Goal: Information Seeking & Learning: Learn about a topic

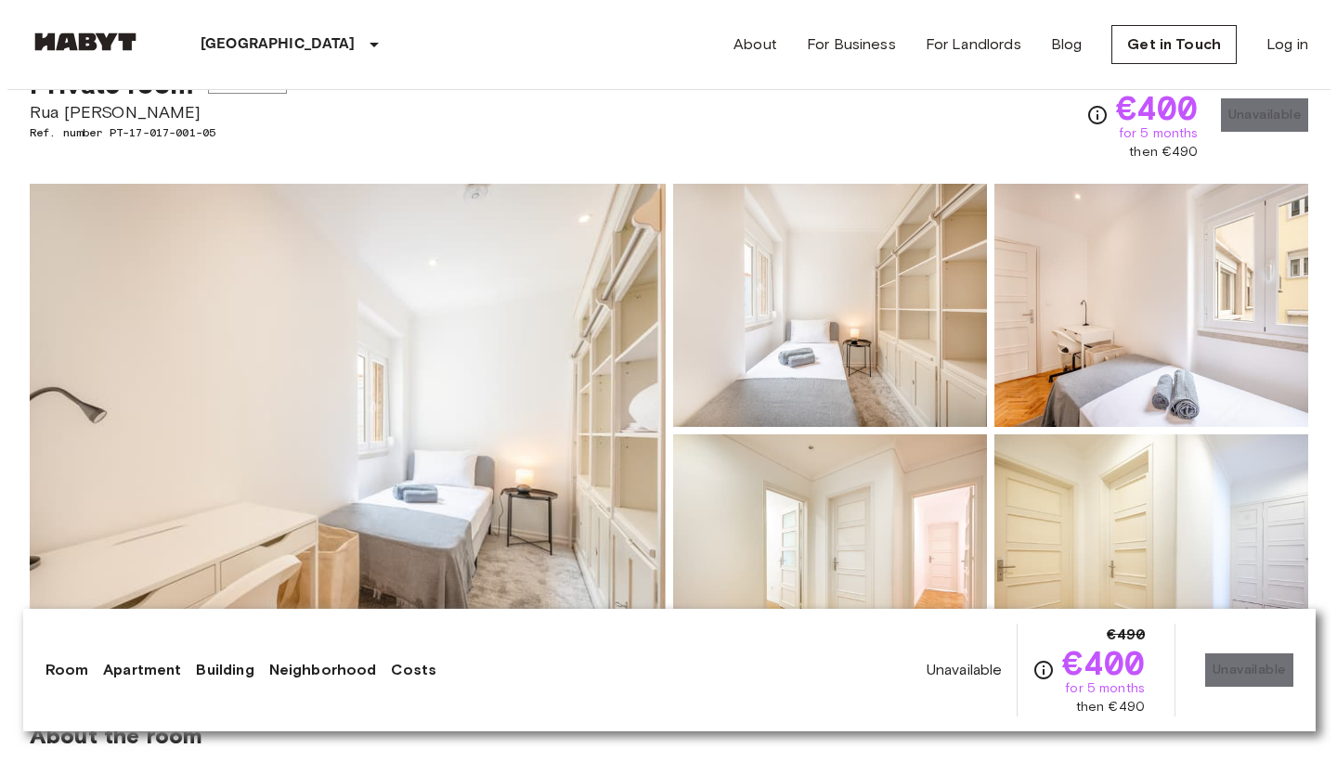
scroll to position [77, 0]
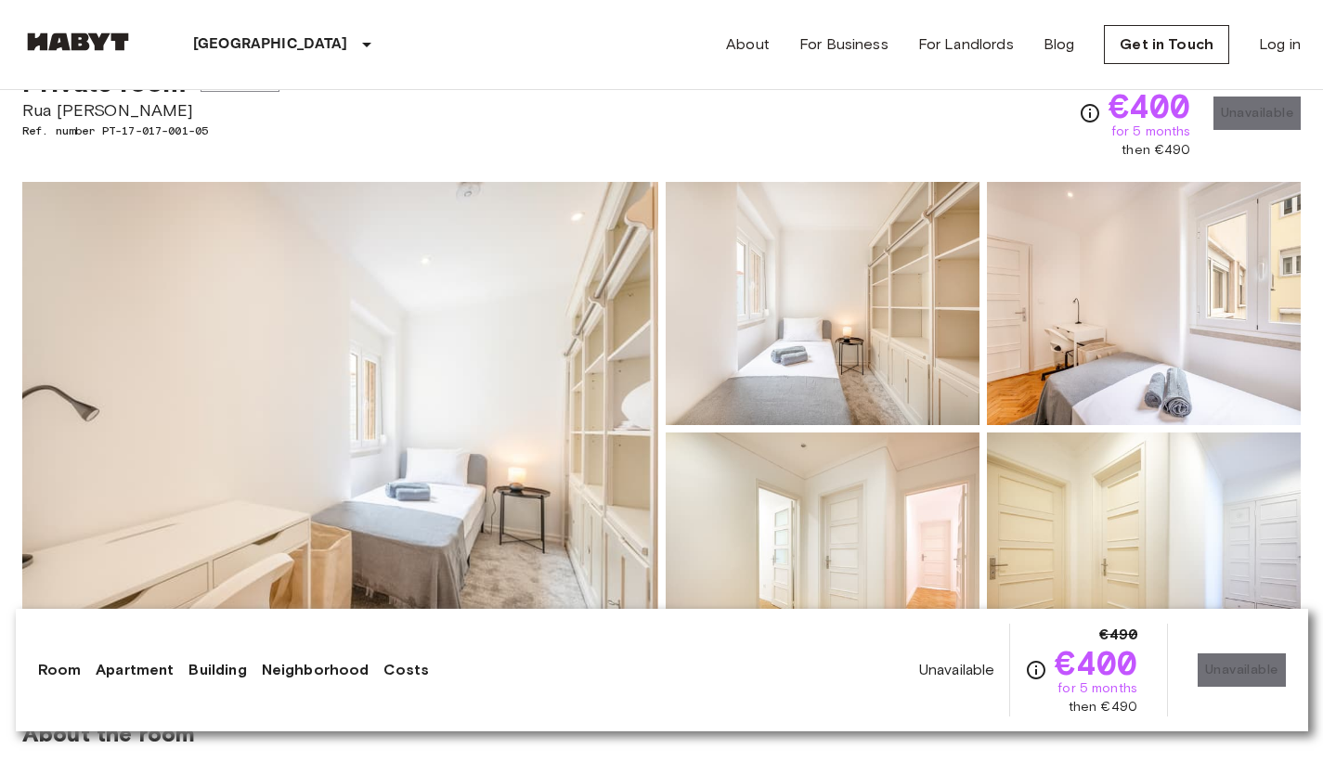
click at [423, 313] on img at bounding box center [340, 429] width 636 height 494
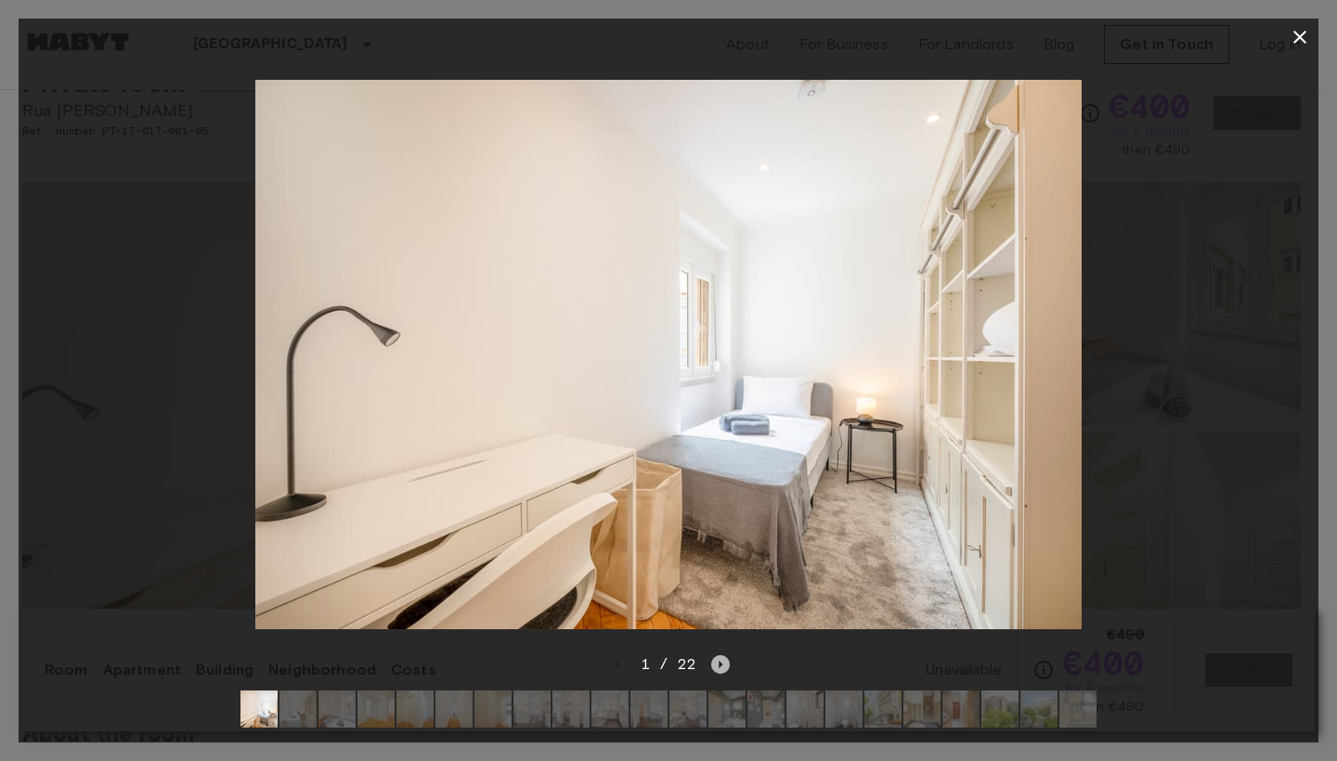
click at [729, 655] on icon "Next image" at bounding box center [720, 664] width 19 height 19
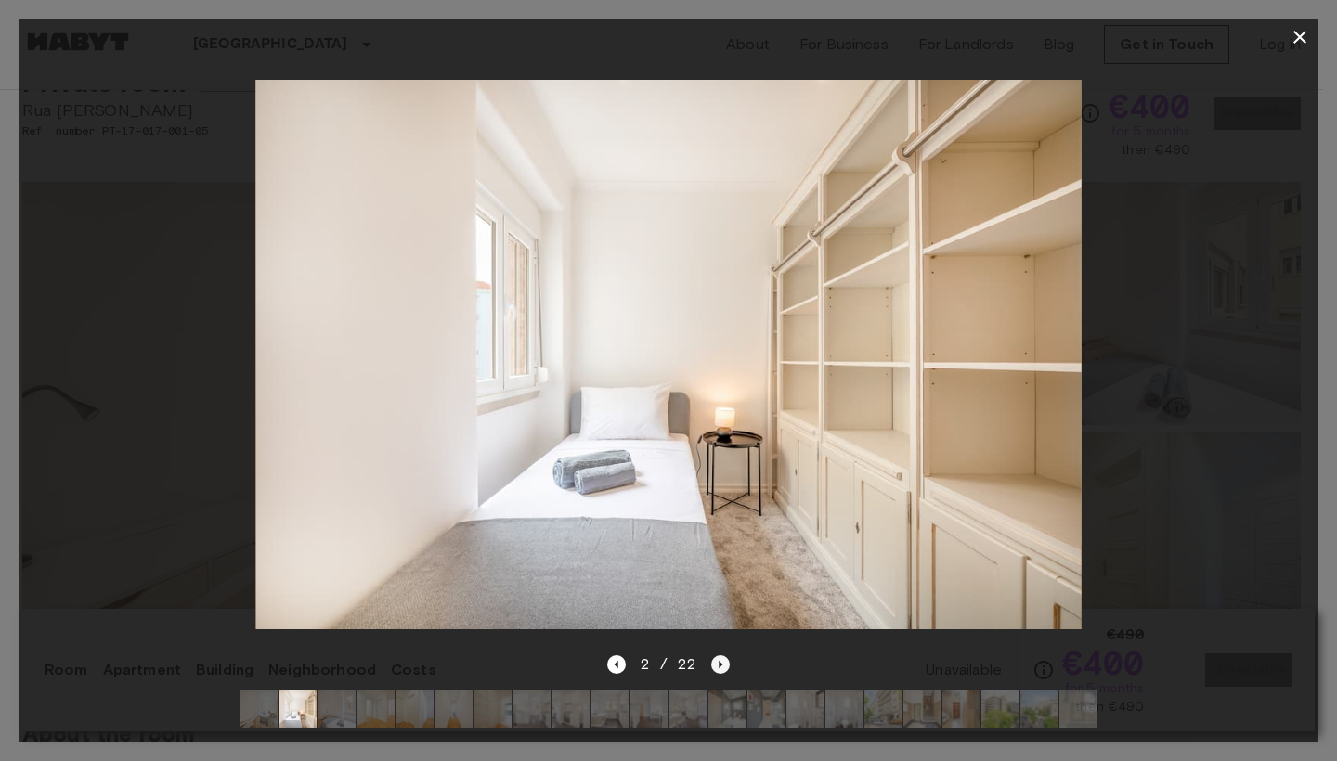
click at [724, 655] on icon "Next image" at bounding box center [720, 664] width 19 height 19
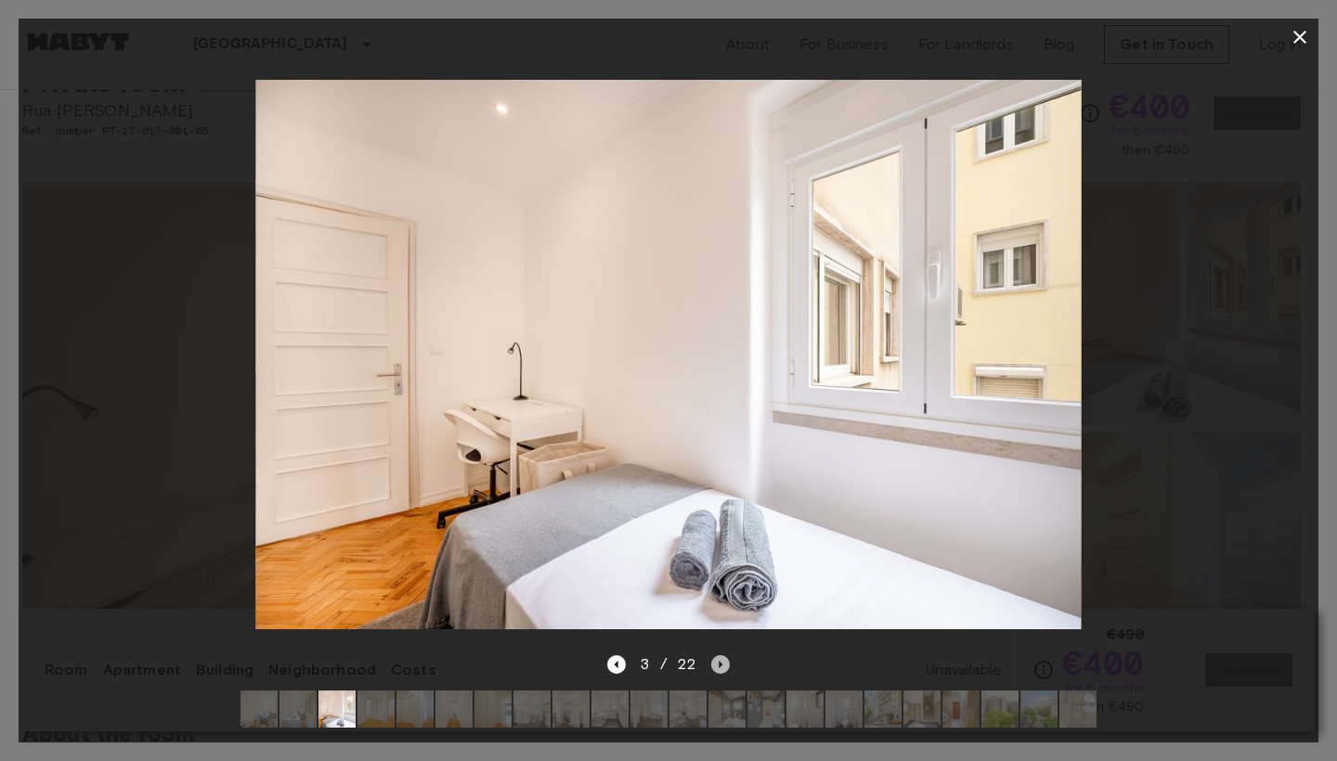
click at [724, 655] on icon "Next image" at bounding box center [720, 664] width 19 height 19
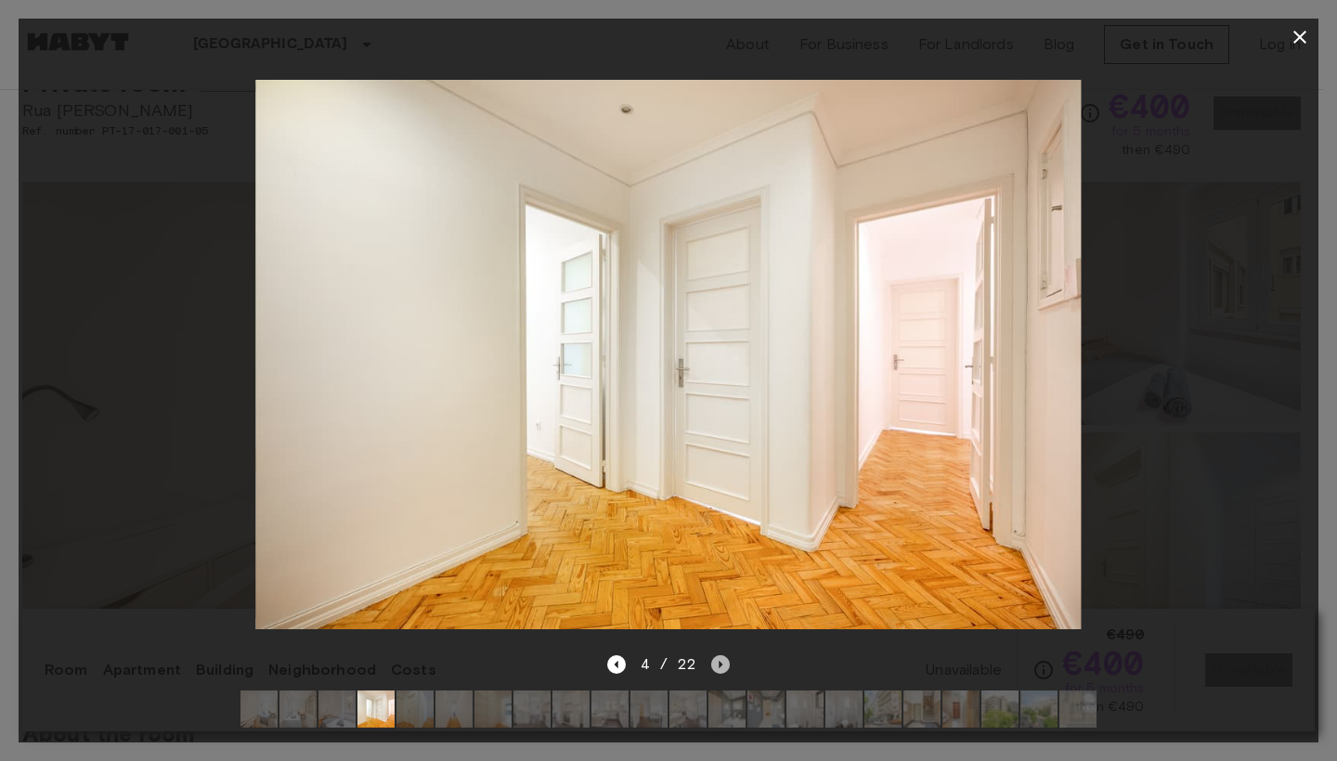
click at [724, 655] on icon "Next image" at bounding box center [720, 664] width 19 height 19
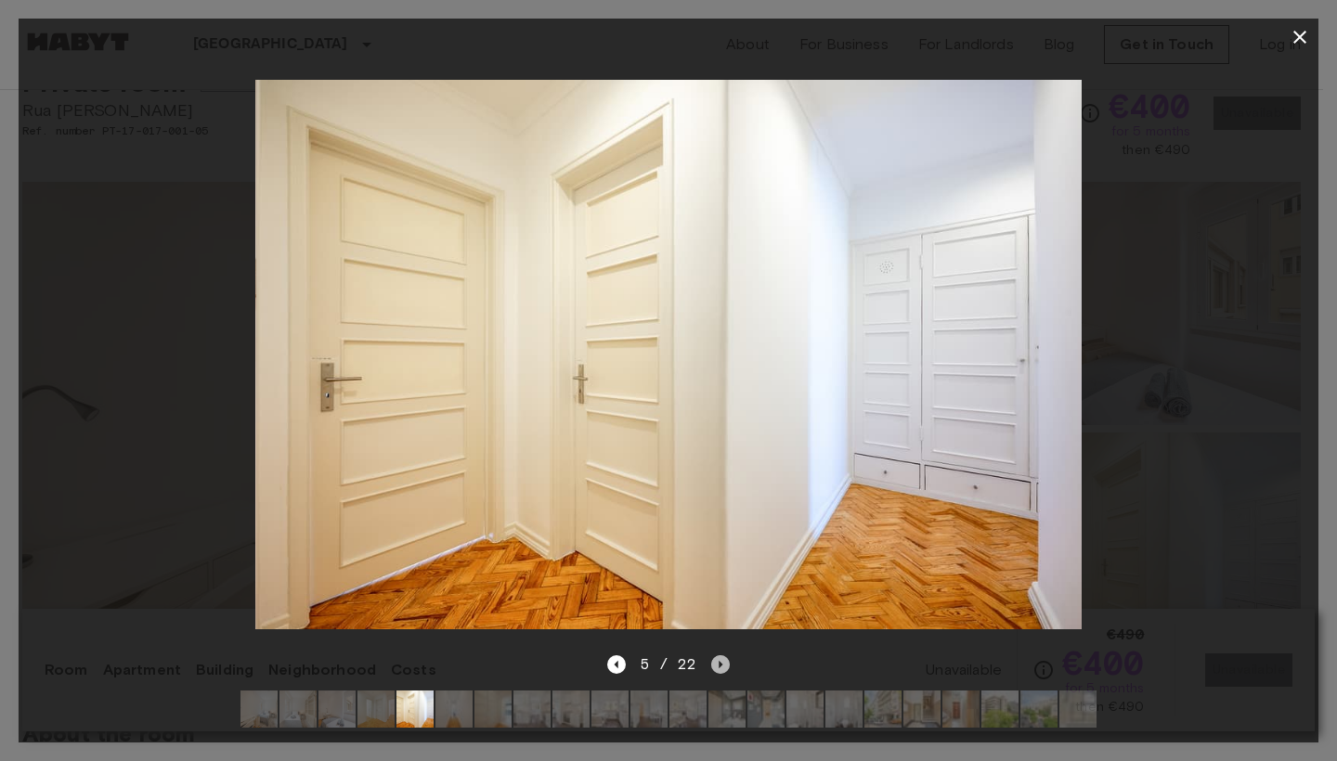
click at [724, 655] on icon "Next image" at bounding box center [720, 664] width 19 height 19
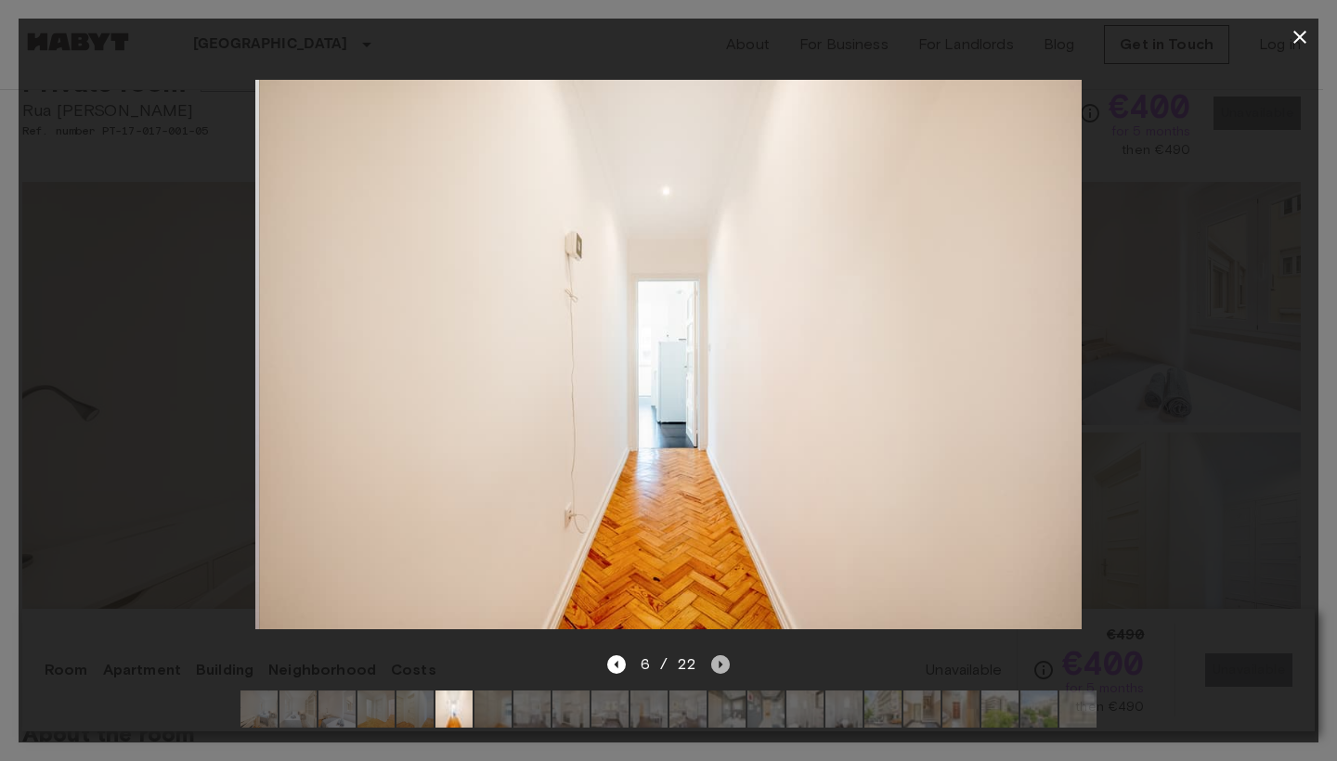
click at [724, 655] on icon "Next image" at bounding box center [720, 664] width 19 height 19
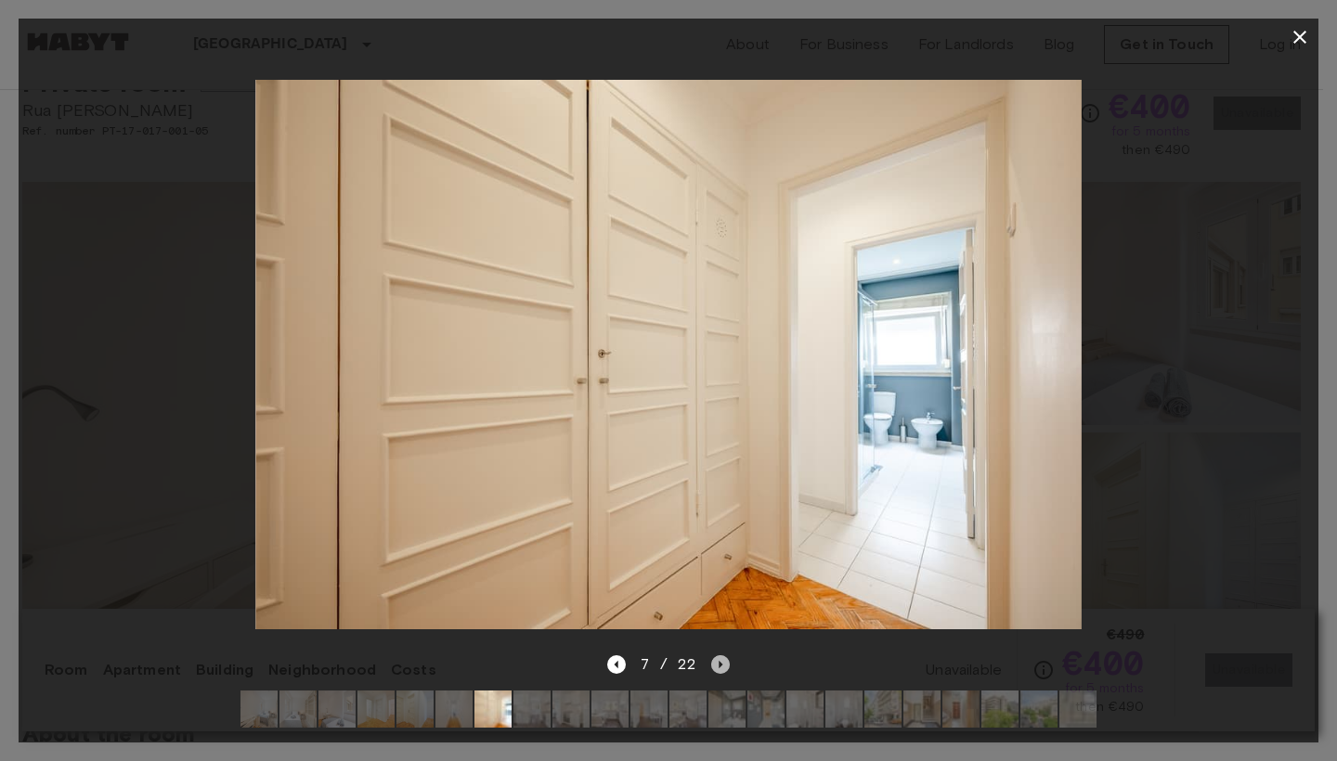
click at [724, 655] on icon "Next image" at bounding box center [720, 664] width 19 height 19
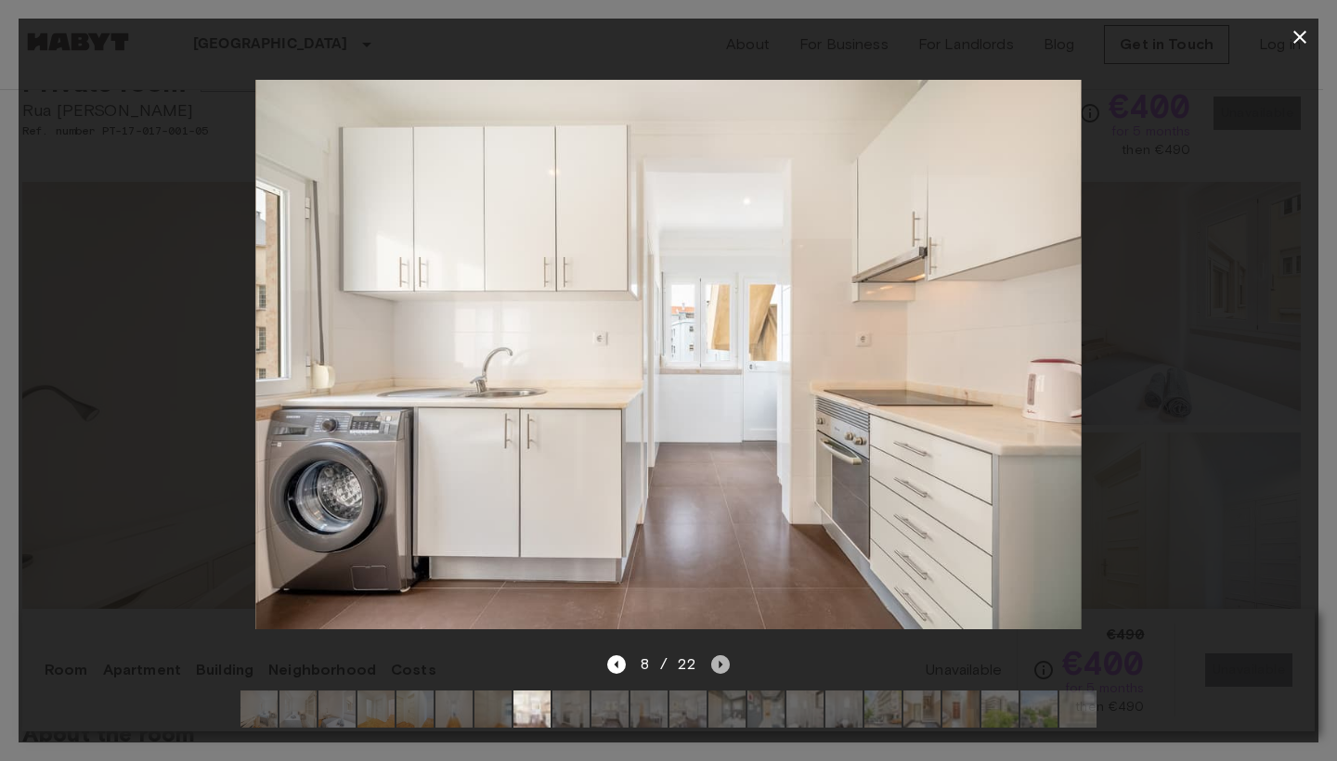
click at [724, 655] on icon "Next image" at bounding box center [720, 664] width 19 height 19
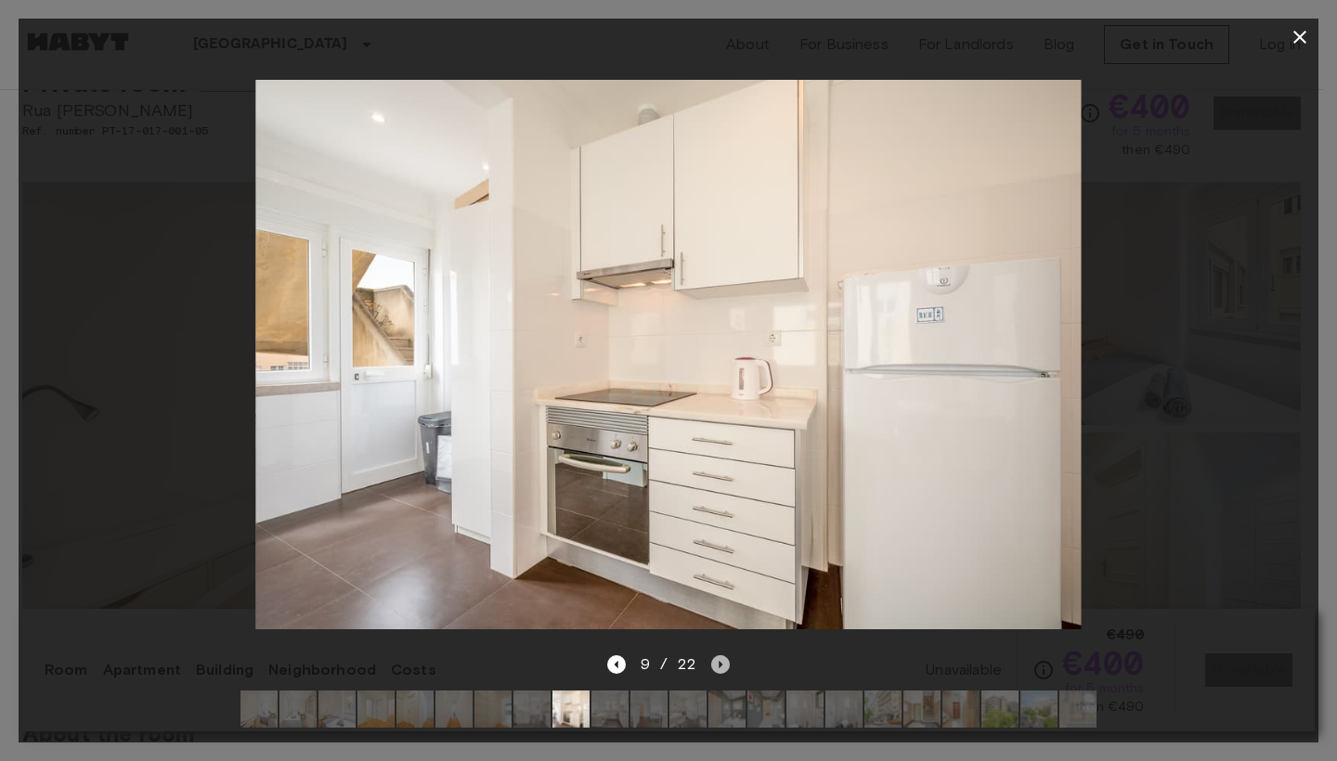
click at [724, 655] on icon "Next image" at bounding box center [720, 664] width 19 height 19
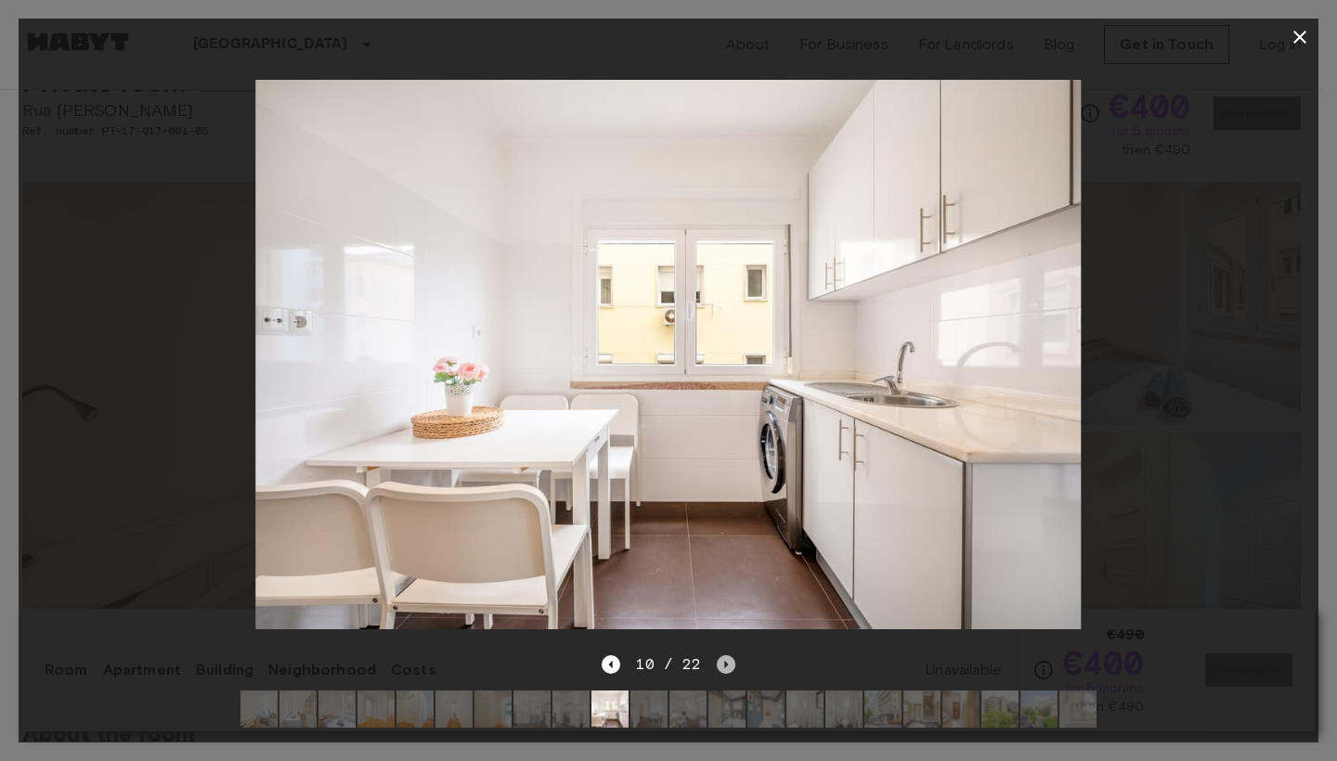
click at [724, 661] on icon "Next image" at bounding box center [726, 664] width 4 height 7
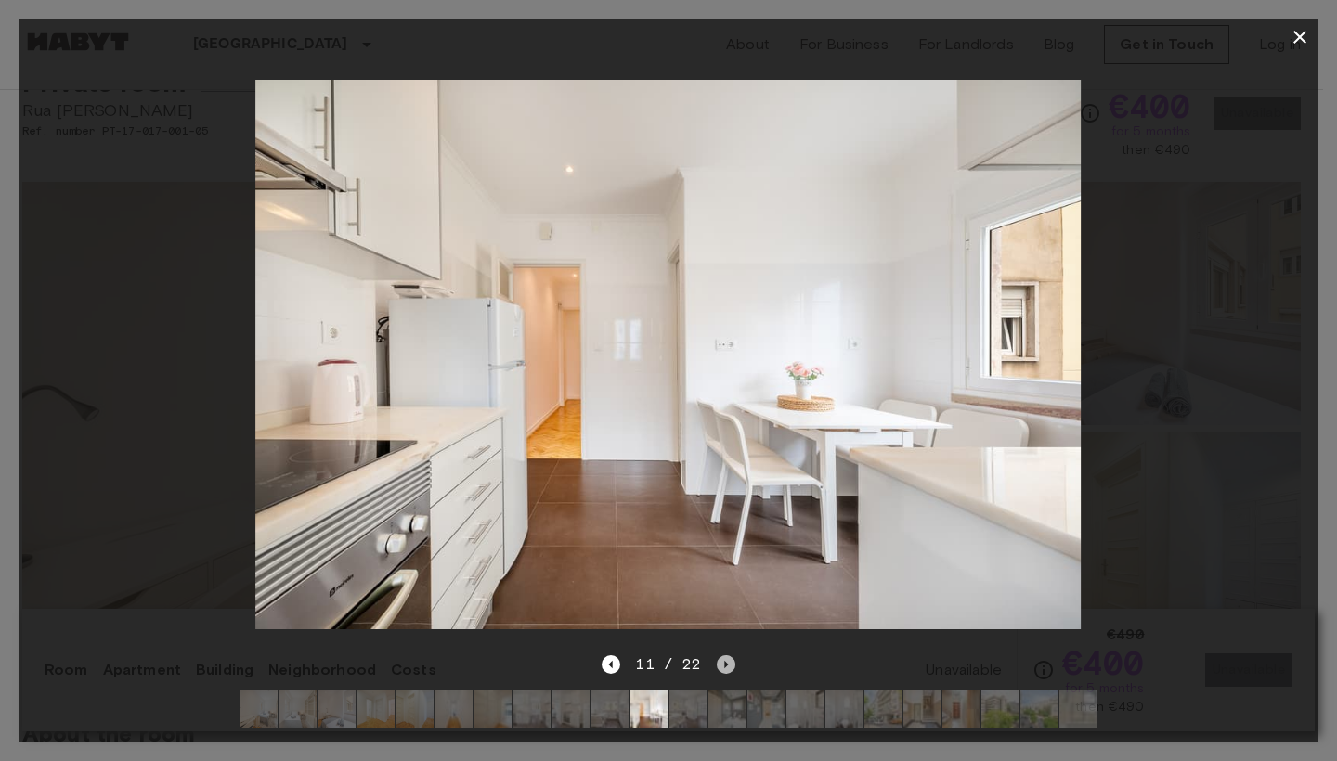
click at [724, 661] on icon "Next image" at bounding box center [726, 664] width 4 height 7
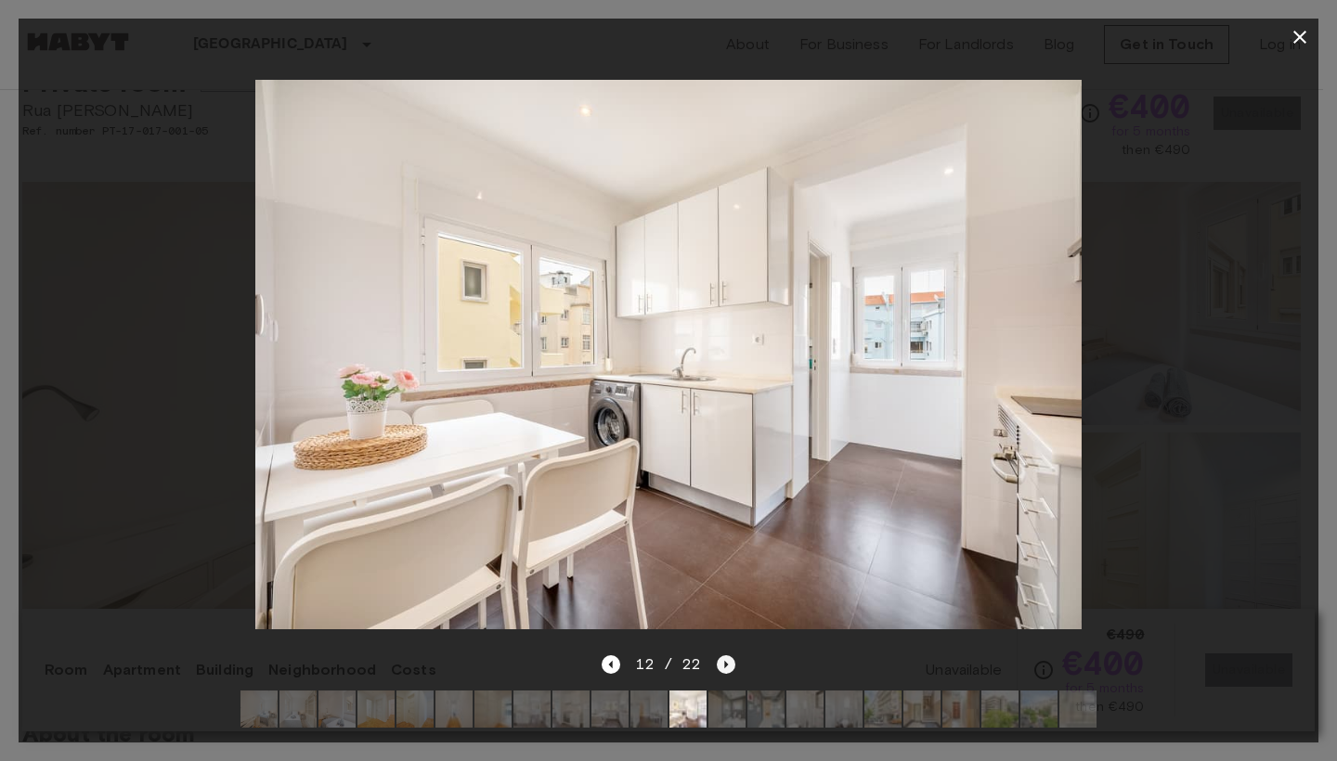
click at [724, 661] on icon "Next image" at bounding box center [726, 664] width 4 height 7
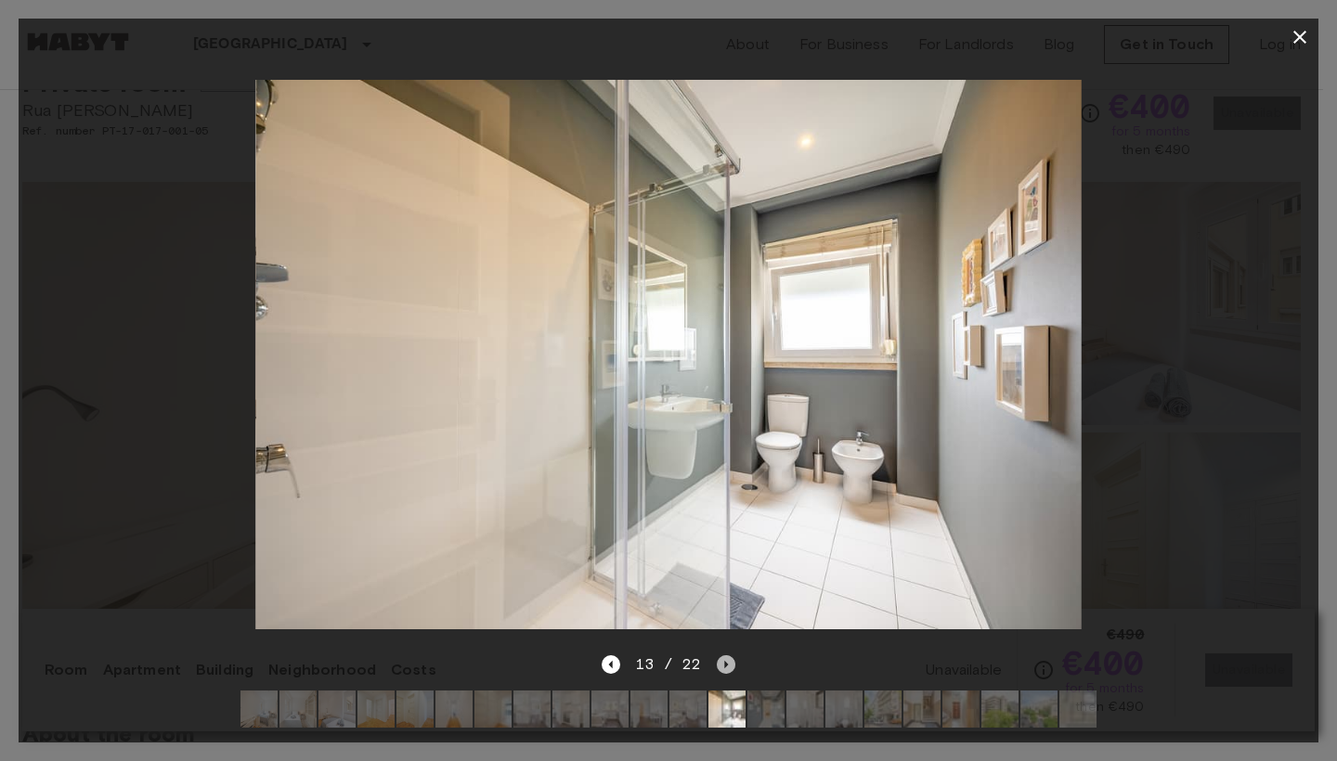
click at [724, 661] on icon "Next image" at bounding box center [726, 664] width 4 height 7
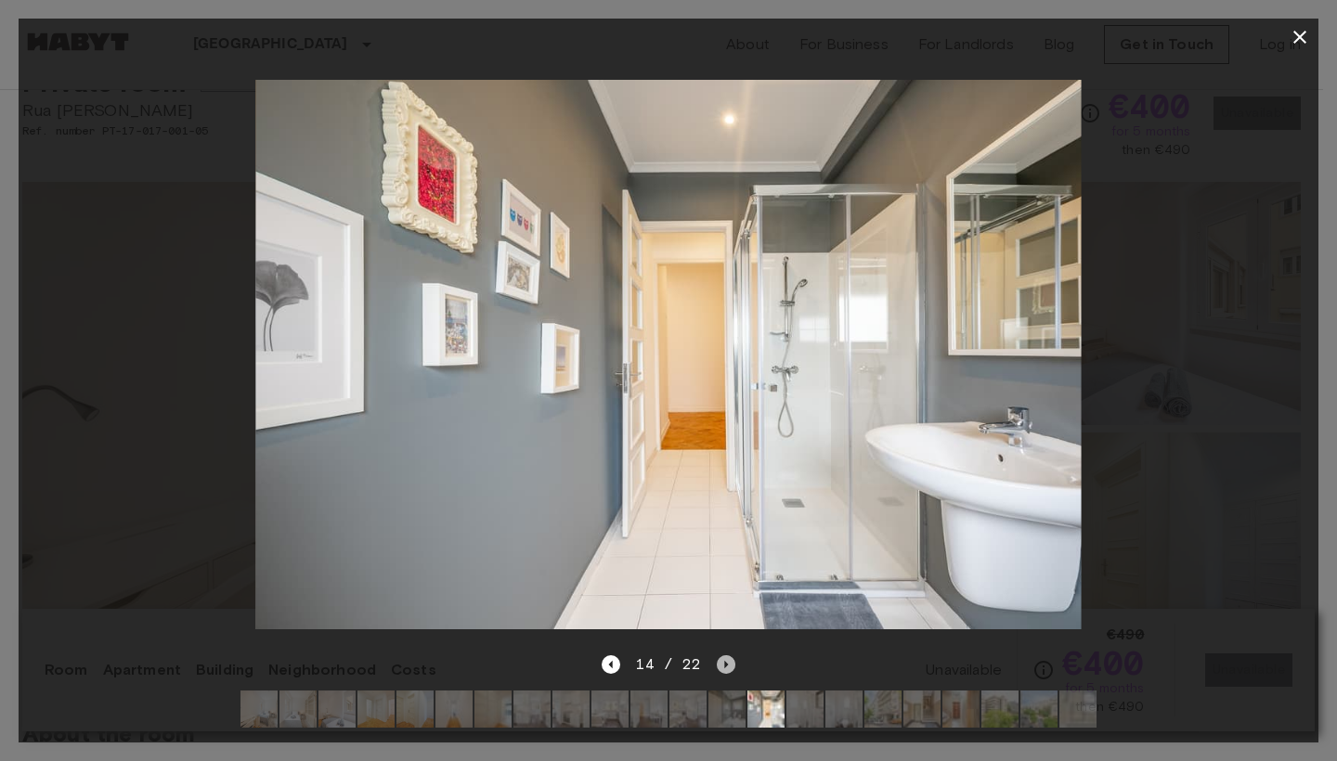
click at [724, 661] on icon "Next image" at bounding box center [726, 664] width 4 height 7
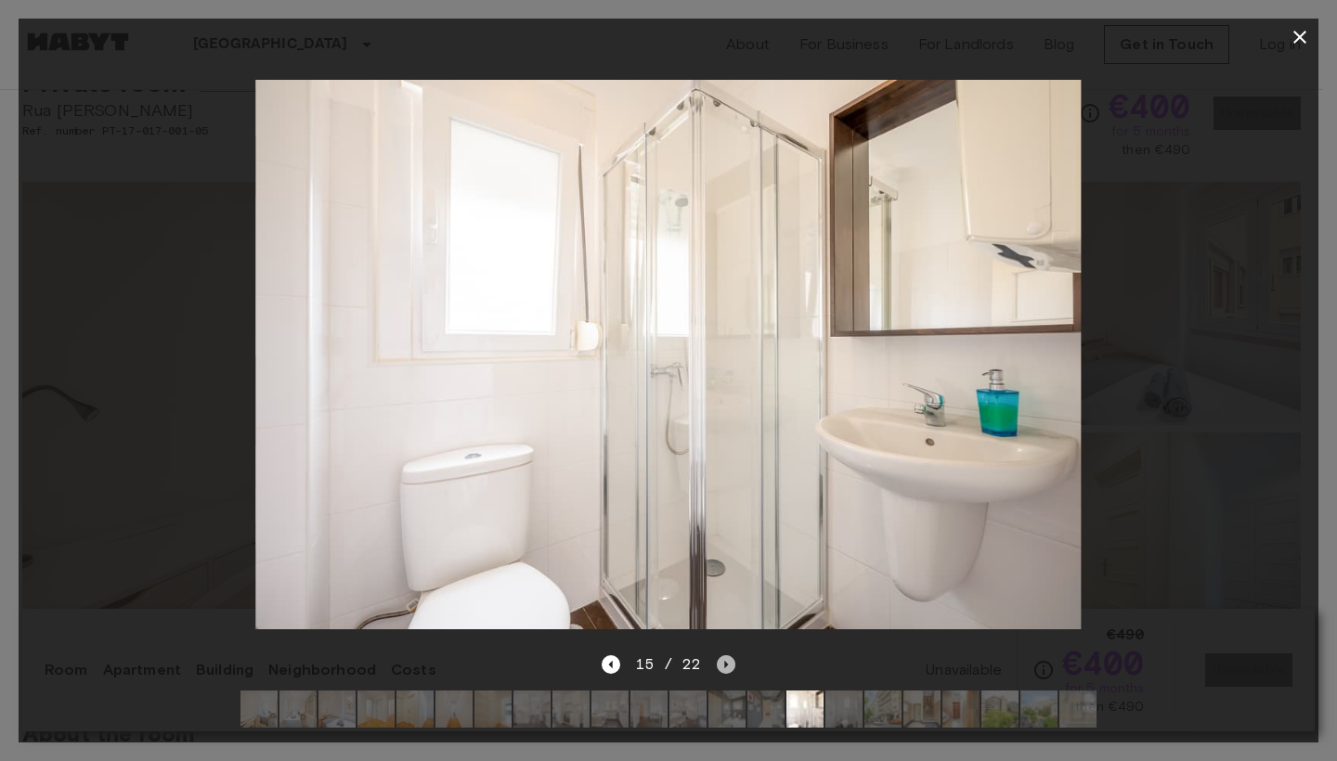
click at [724, 661] on icon "Next image" at bounding box center [726, 664] width 4 height 7
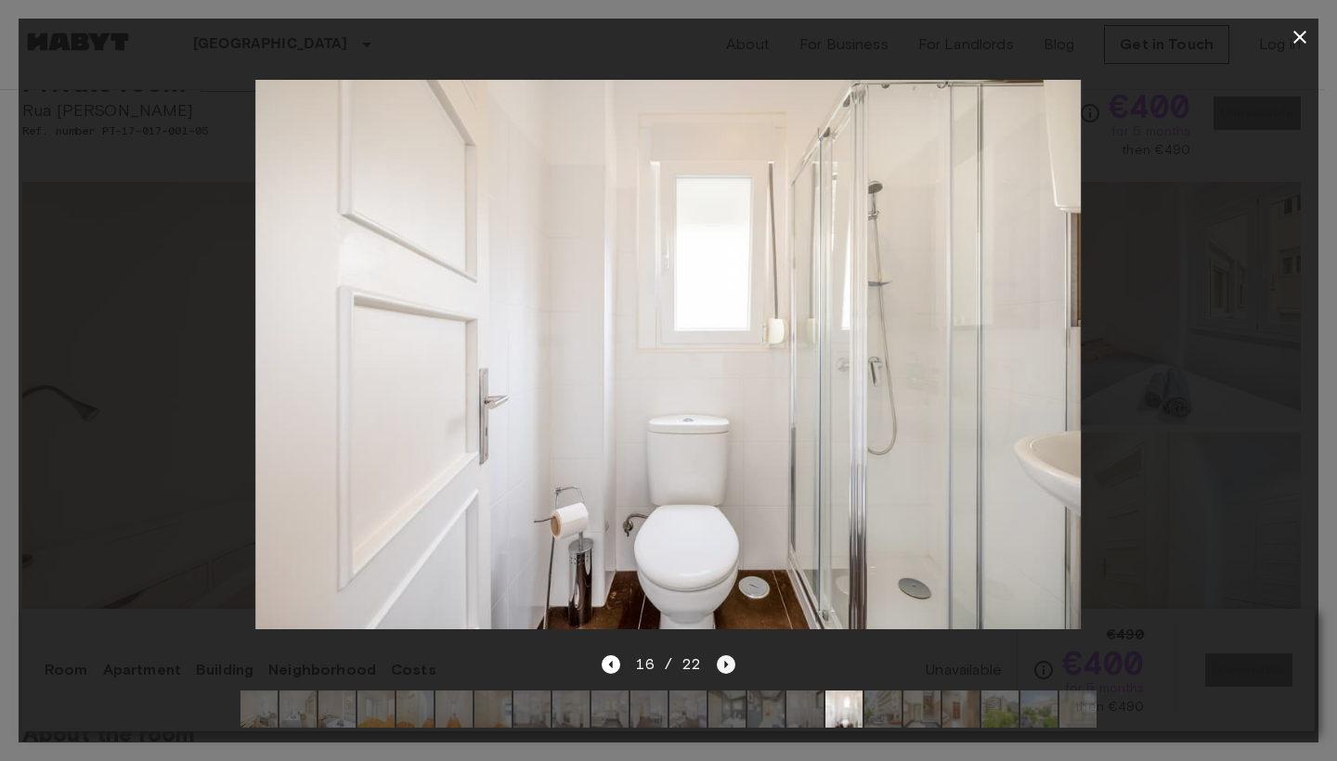
click at [724, 661] on icon "Next image" at bounding box center [726, 664] width 4 height 7
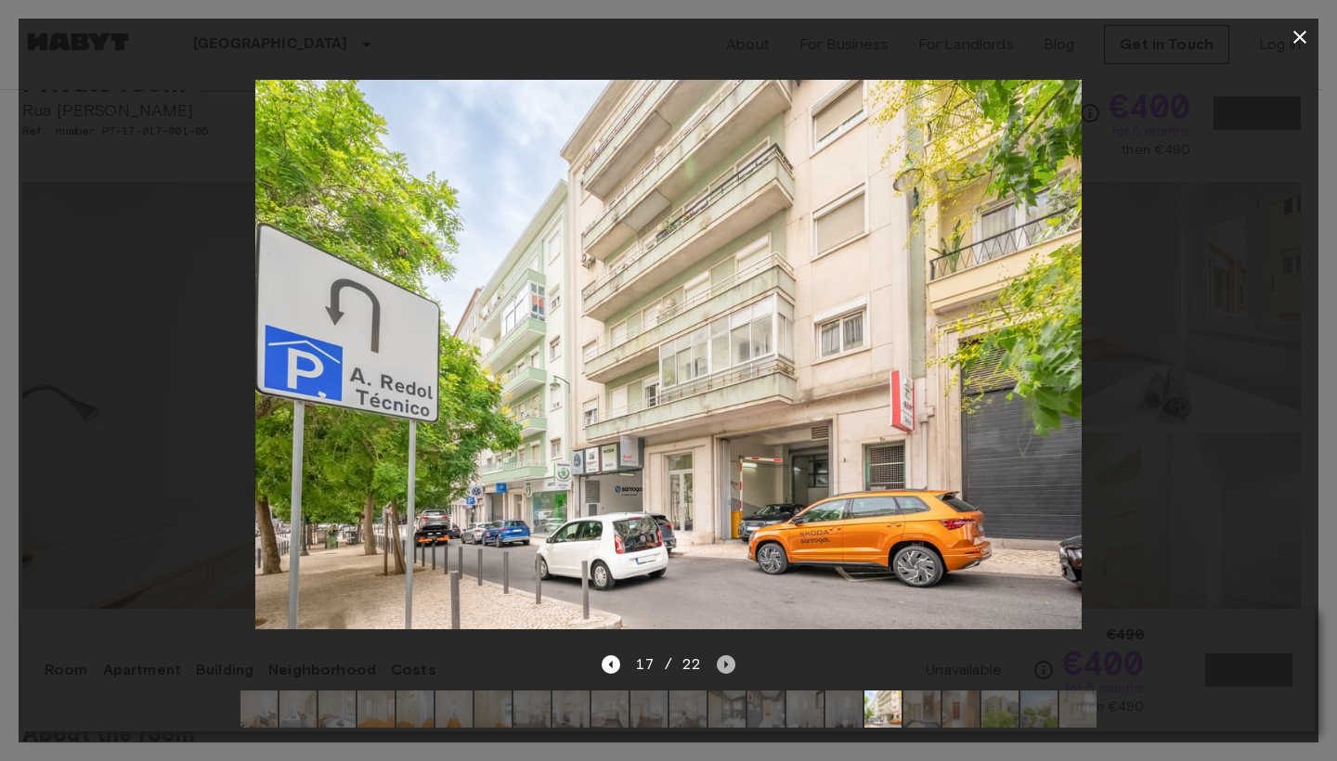
click at [724, 661] on icon "Next image" at bounding box center [726, 664] width 4 height 7
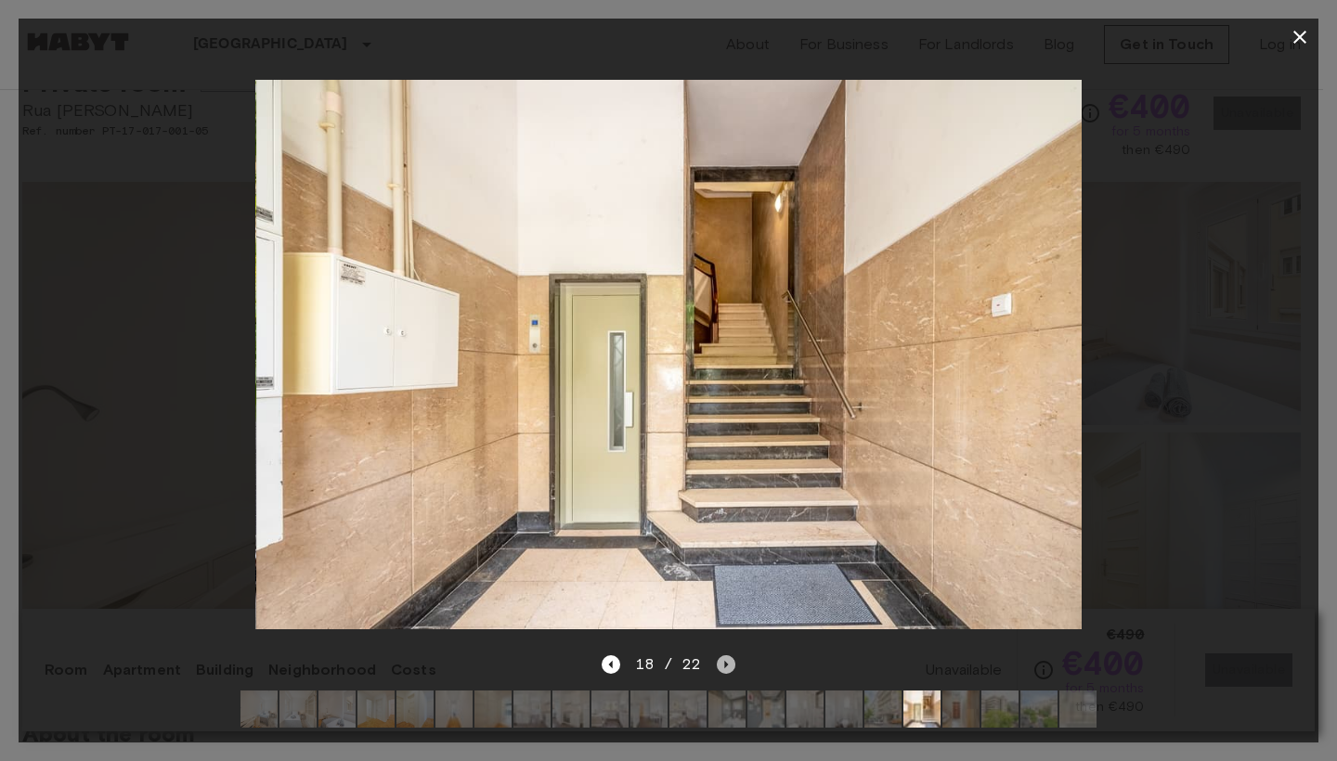
click at [724, 661] on icon "Next image" at bounding box center [726, 664] width 4 height 7
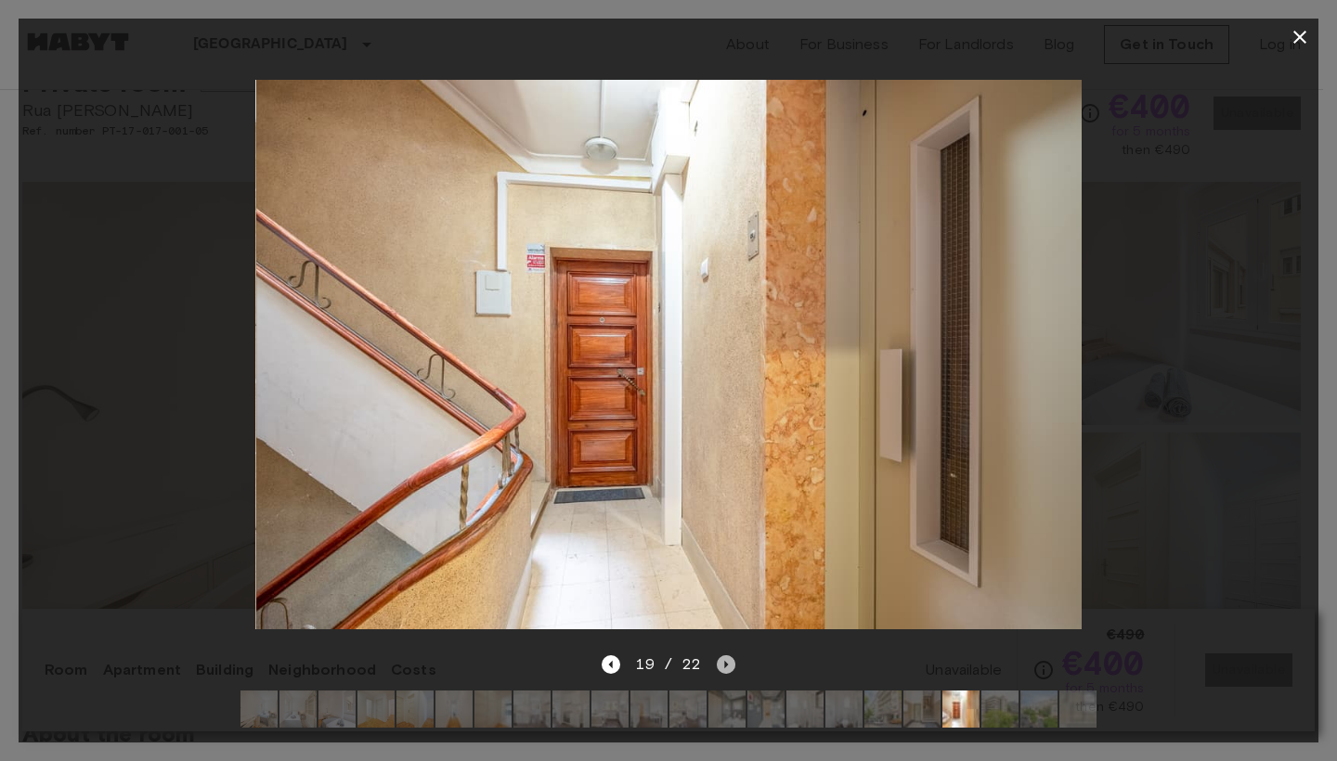
click at [724, 661] on icon "Next image" at bounding box center [726, 664] width 4 height 7
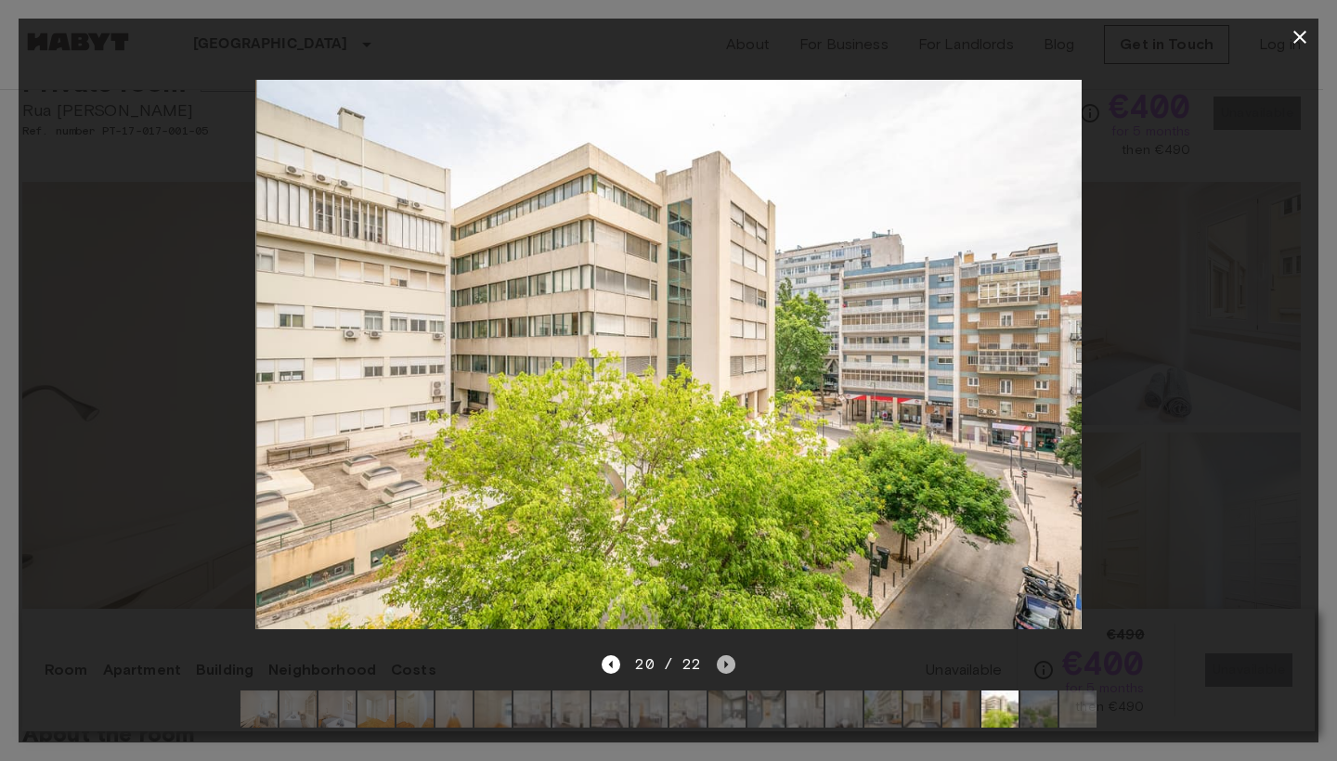
click at [724, 661] on icon "Next image" at bounding box center [726, 664] width 4 height 7
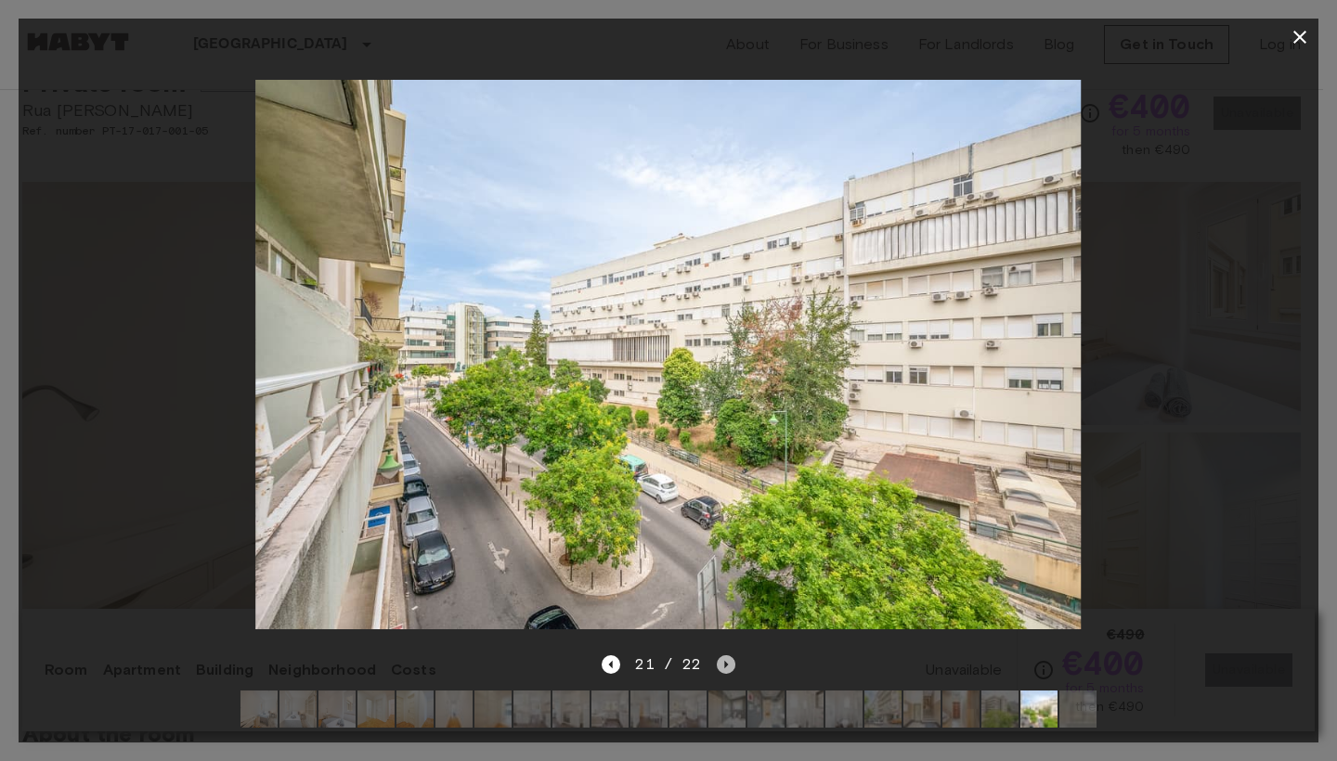
click at [724, 661] on icon "Next image" at bounding box center [726, 664] width 4 height 7
